Goal: Task Accomplishment & Management: Manage account settings

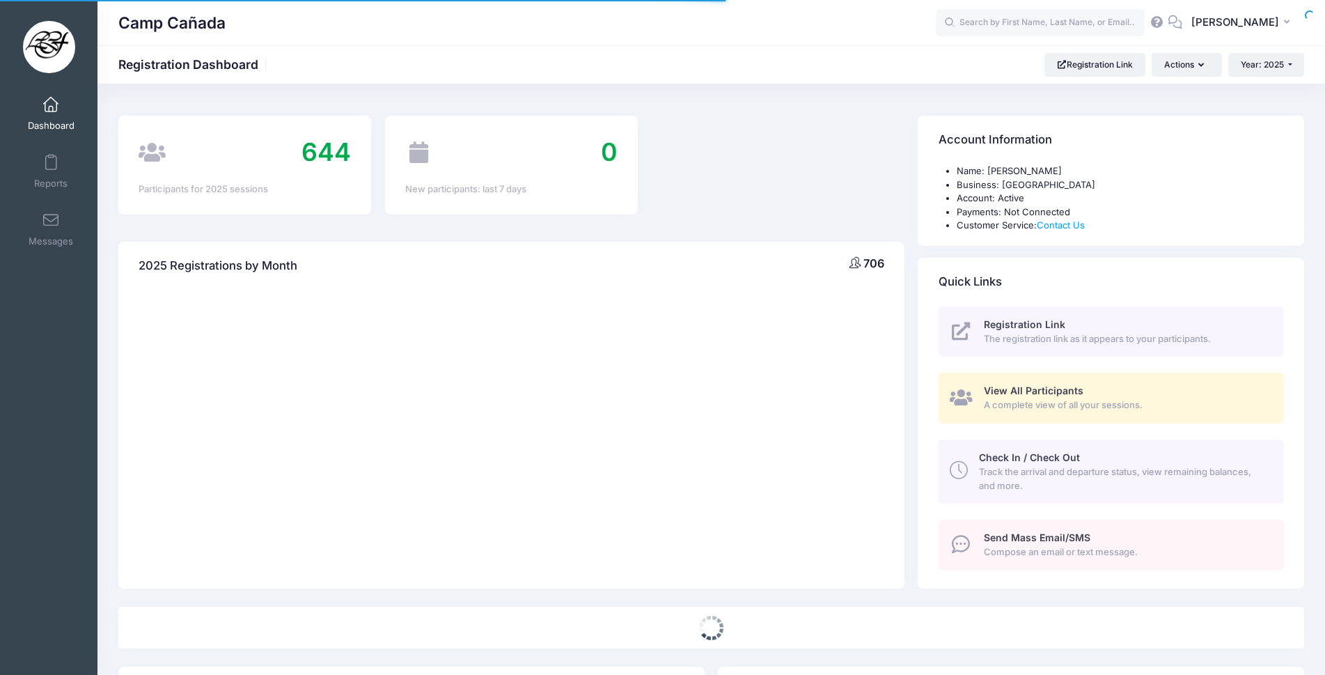
select select
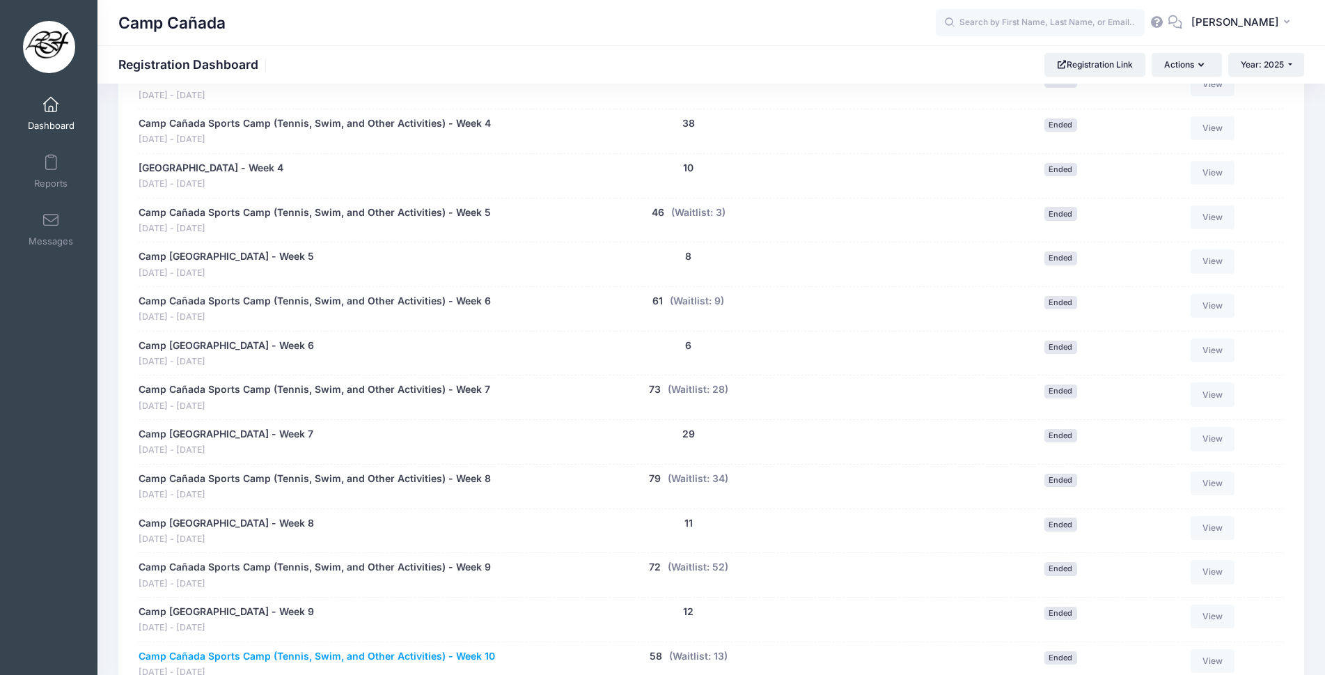
scroll to position [975, 0]
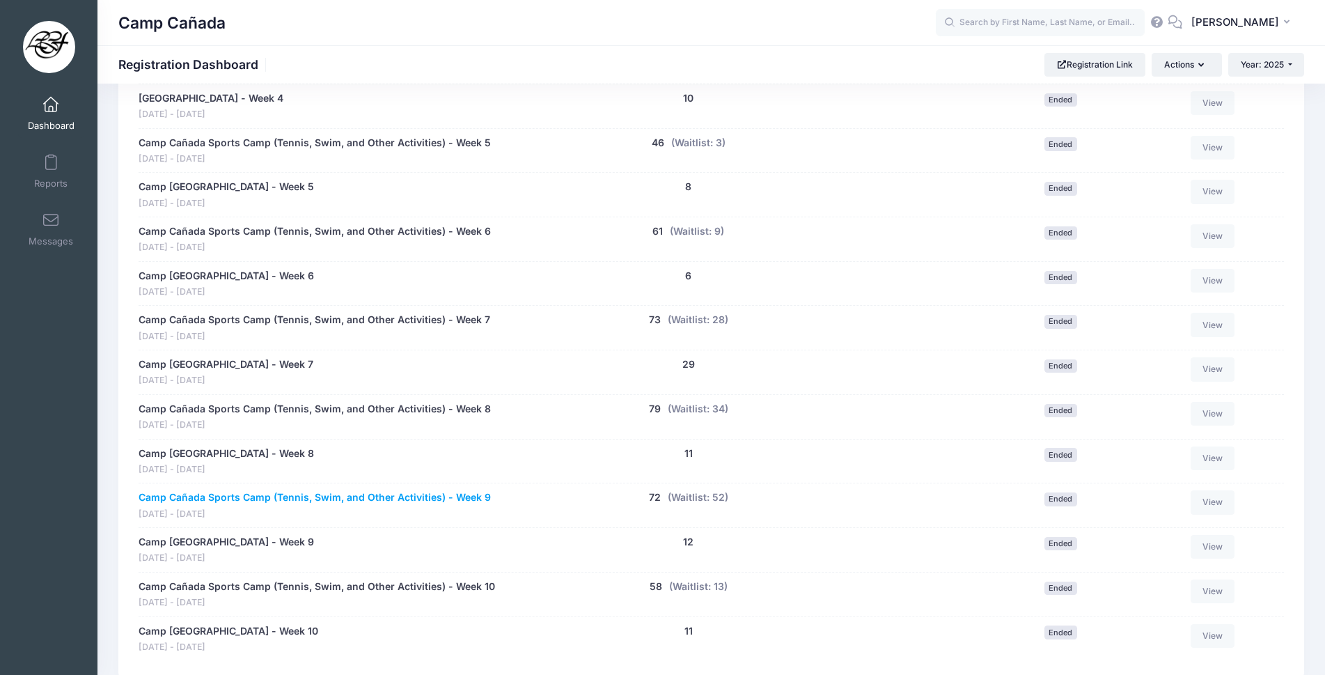
click at [475, 500] on link "Camp Cañada Sports Camp (Tennis, Swim, and Other Activities) - Week 9" at bounding box center [315, 497] width 352 height 15
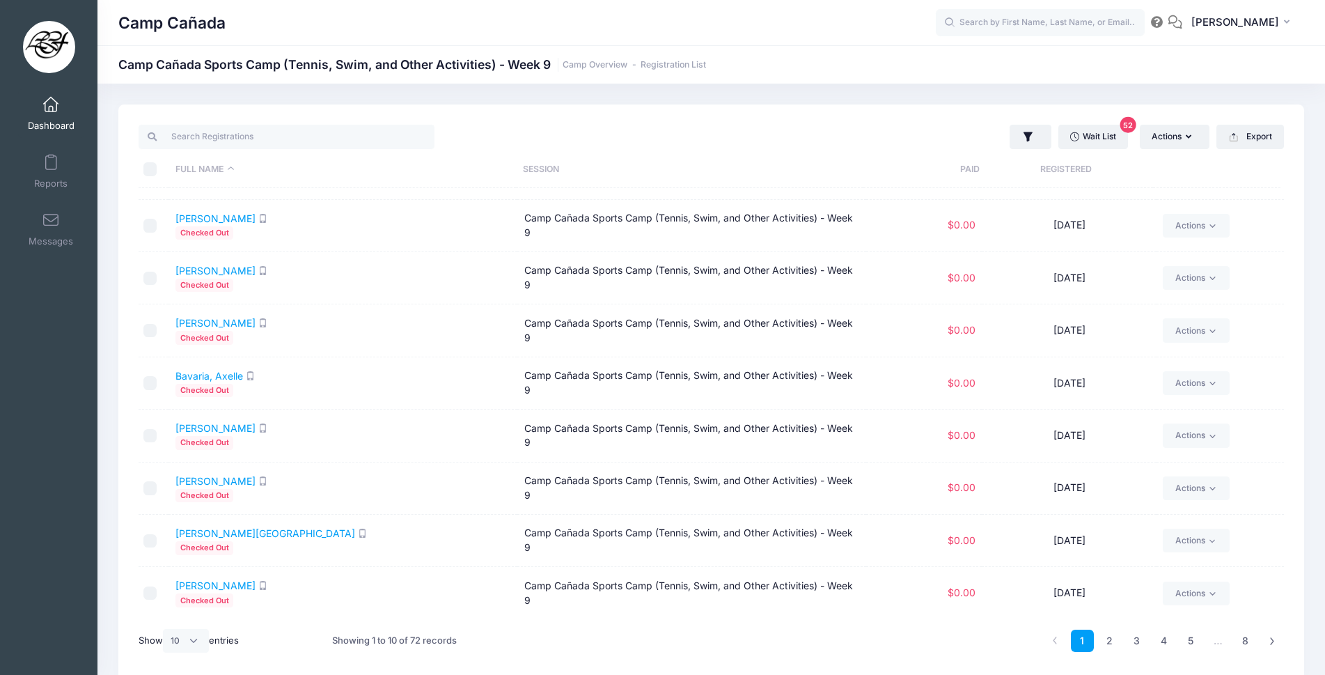
scroll to position [59, 0]
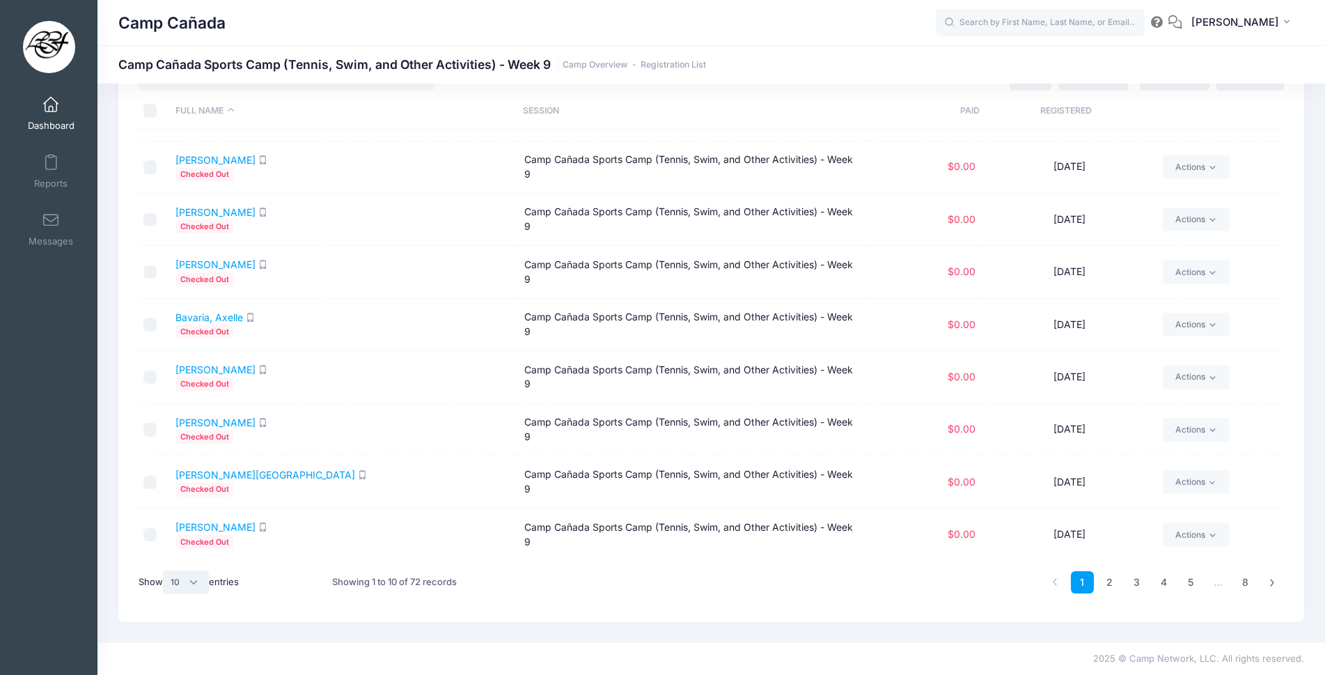
click at [195, 585] on select "All 10 25 50" at bounding box center [186, 582] width 46 height 24
select select "-1"
click at [166, 570] on select "All 10 25 50" at bounding box center [186, 582] width 46 height 24
click at [1076, 15] on input "text" at bounding box center [1040, 23] width 209 height 28
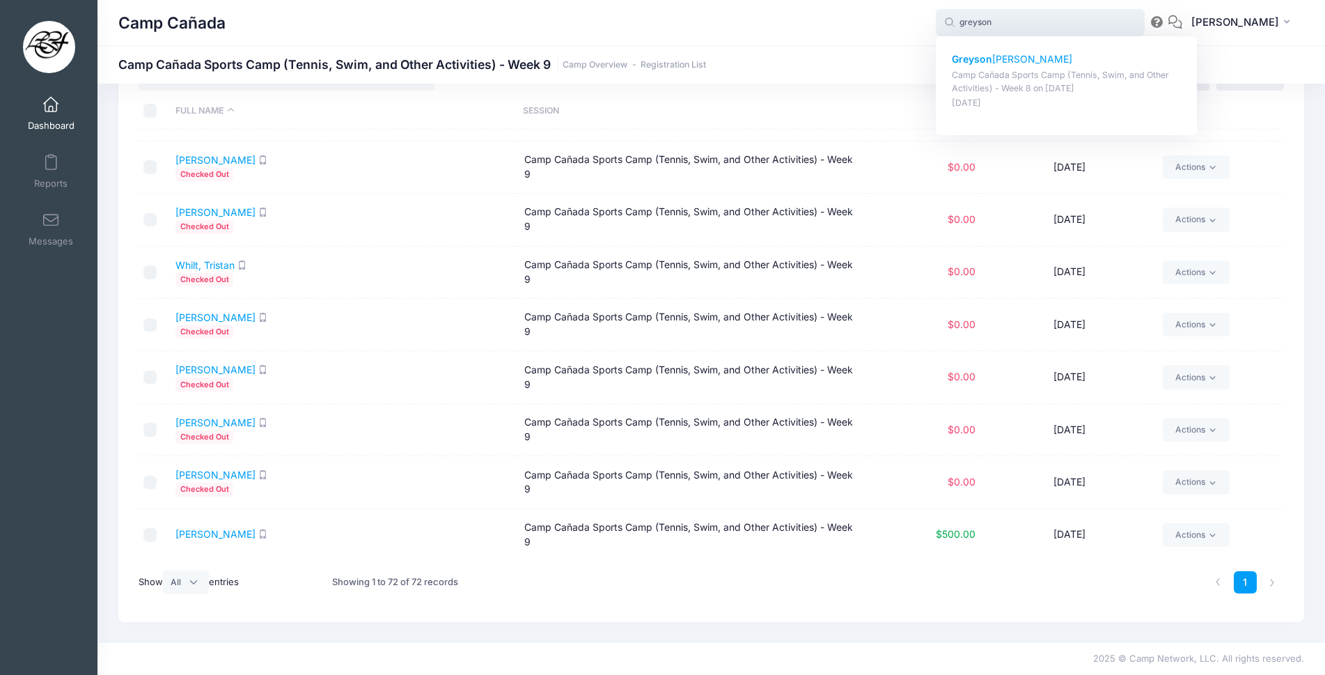
type input "greyson"
